Goal: Task Accomplishment & Management: Manage account settings

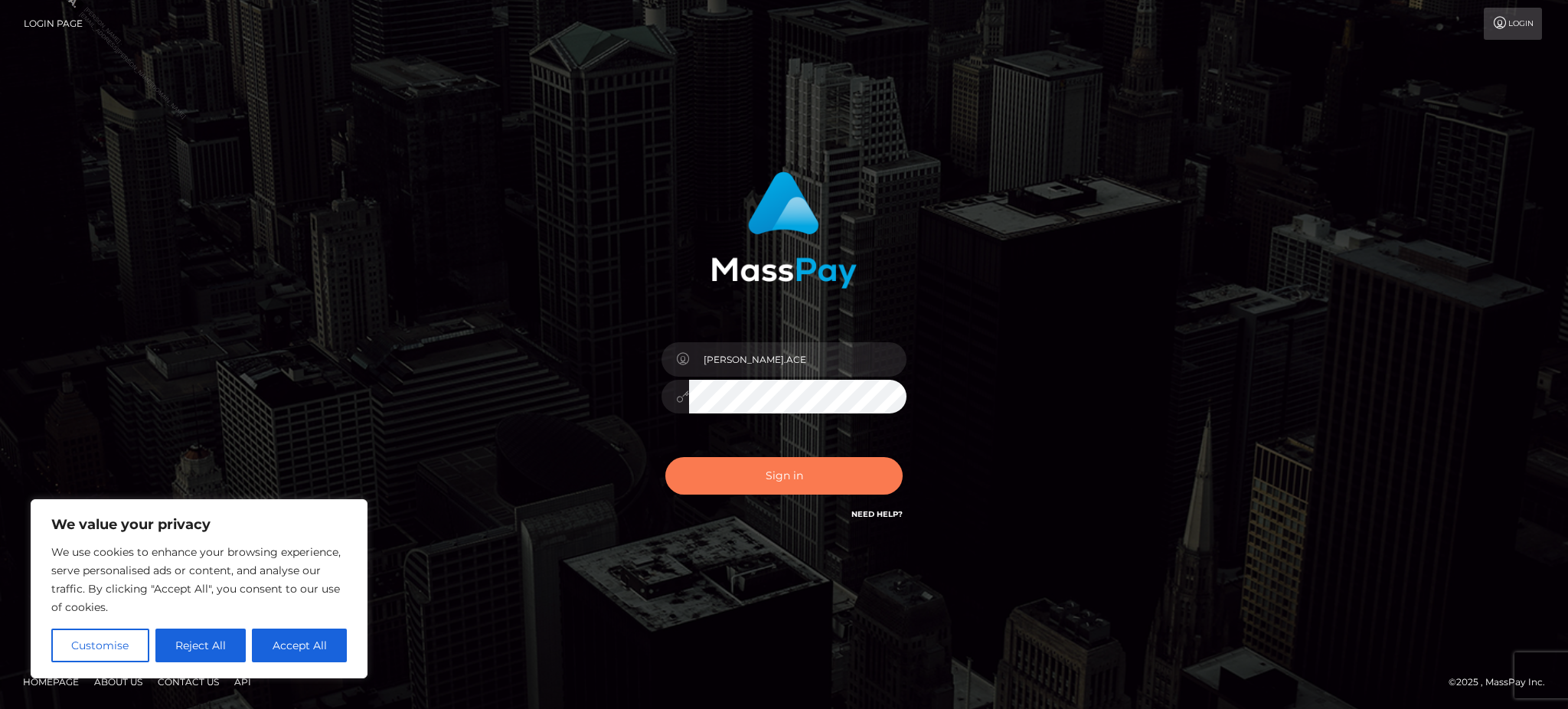
click at [778, 475] on button "Sign in" at bounding box center [784, 476] width 237 height 37
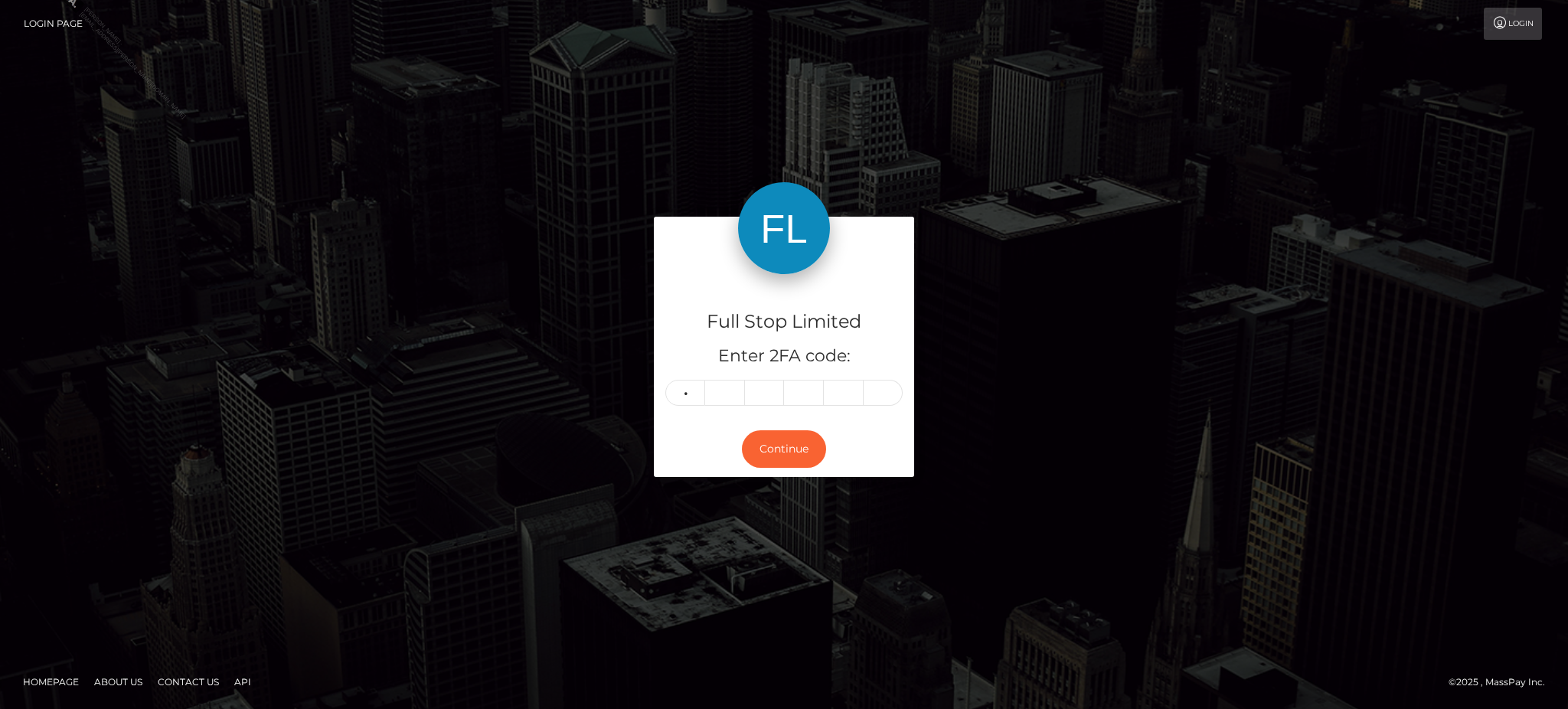
type input "0"
type input "8"
type input "3"
type input "7"
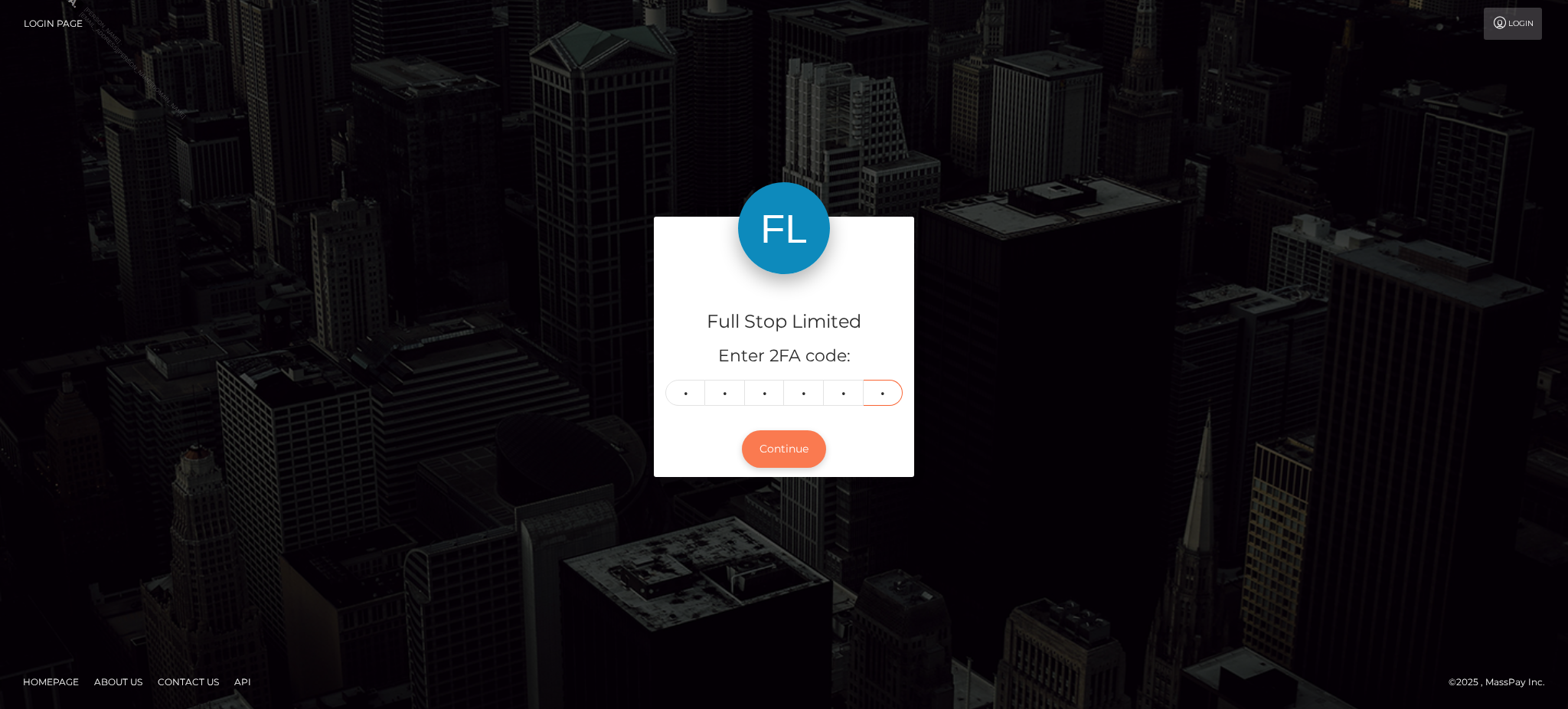
type input "5"
